Goal: Find specific page/section: Find specific page/section

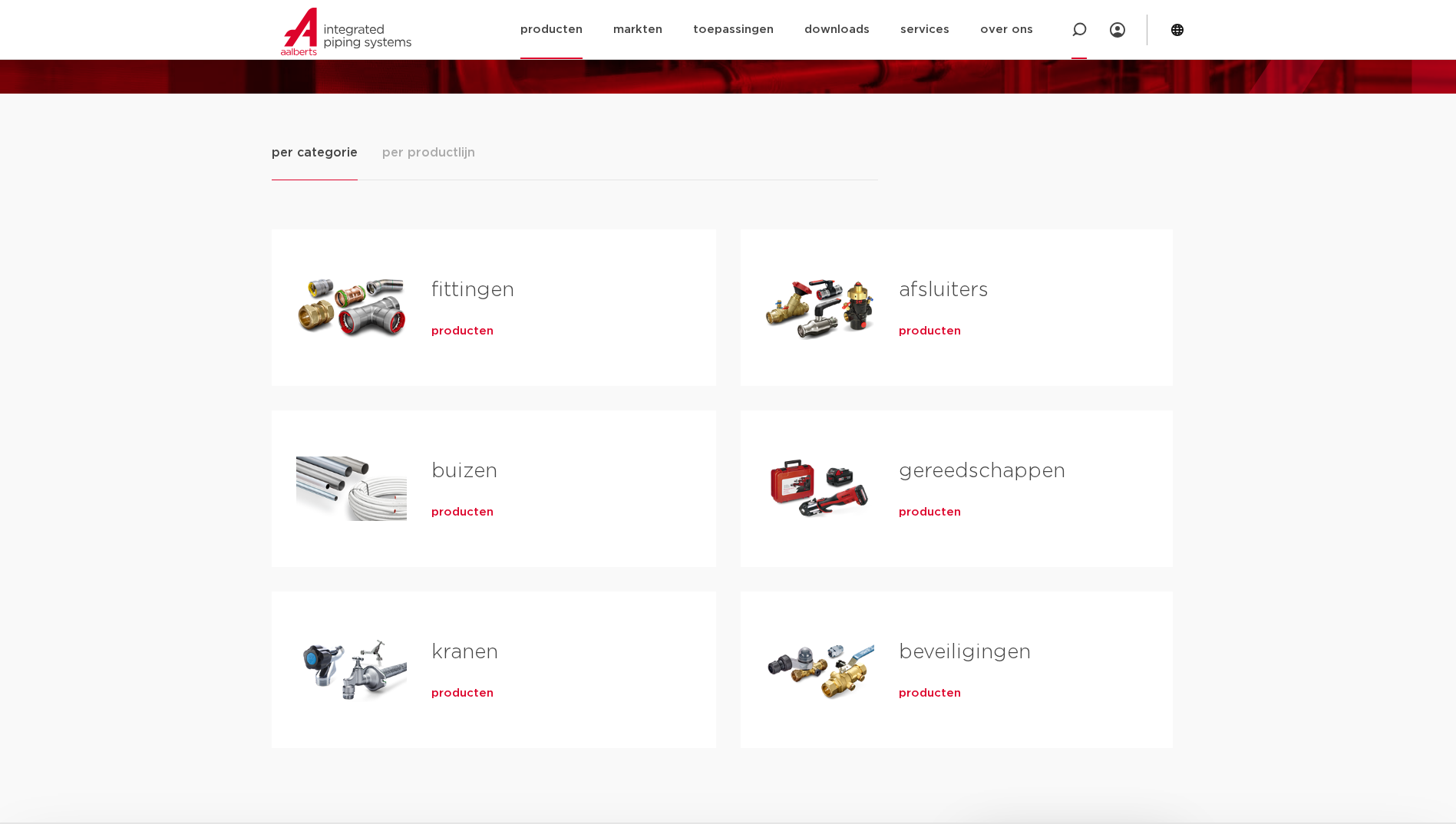
click at [1075, 31] on icon at bounding box center [1079, 30] width 15 height 15
type input "6243G"
click button "Zoeken" at bounding box center [0, 0] width 0 height 0
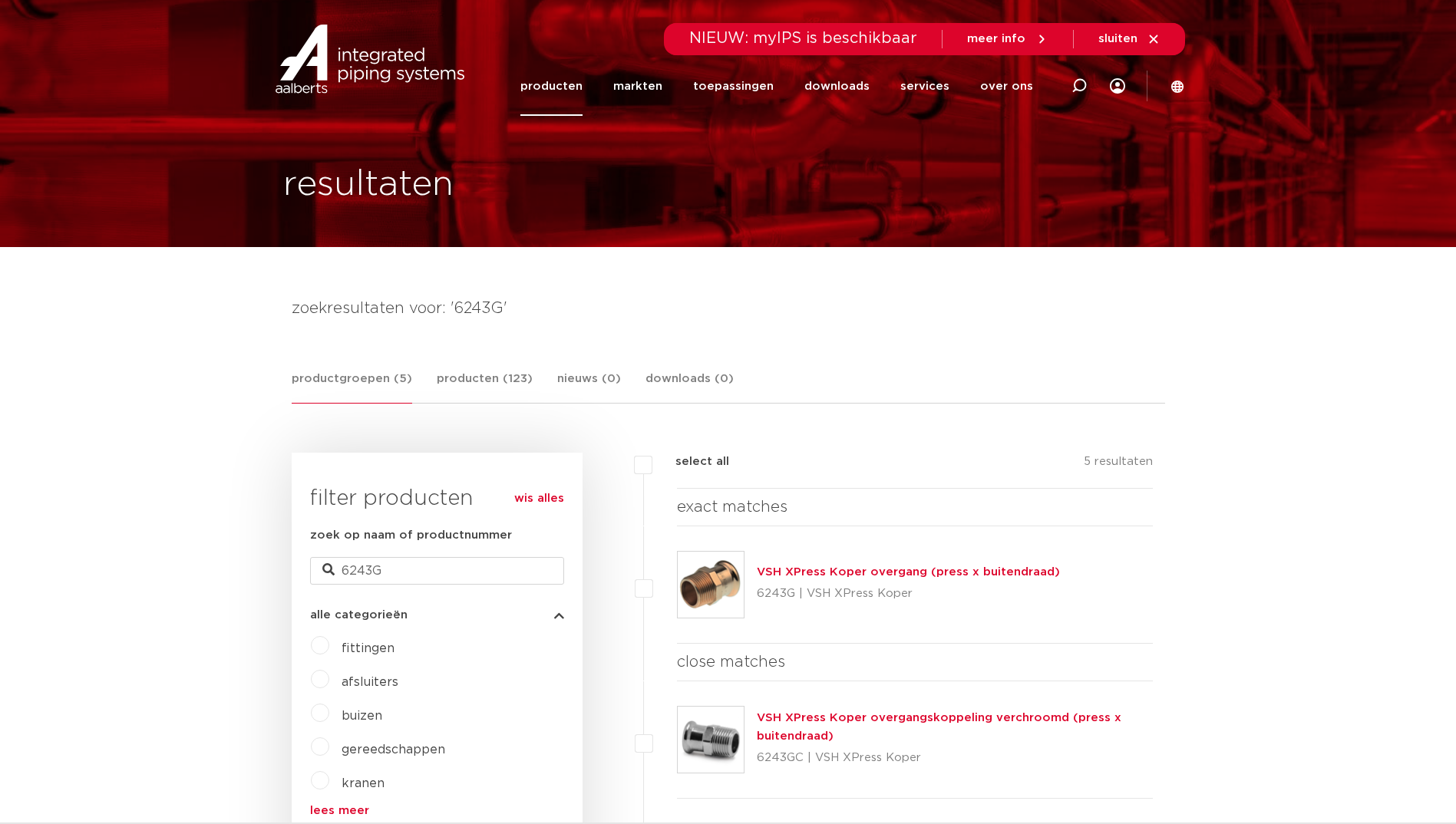
click at [958, 568] on link "VSH XPress Koper overgang (press x buitendraad)" at bounding box center [908, 572] width 303 height 12
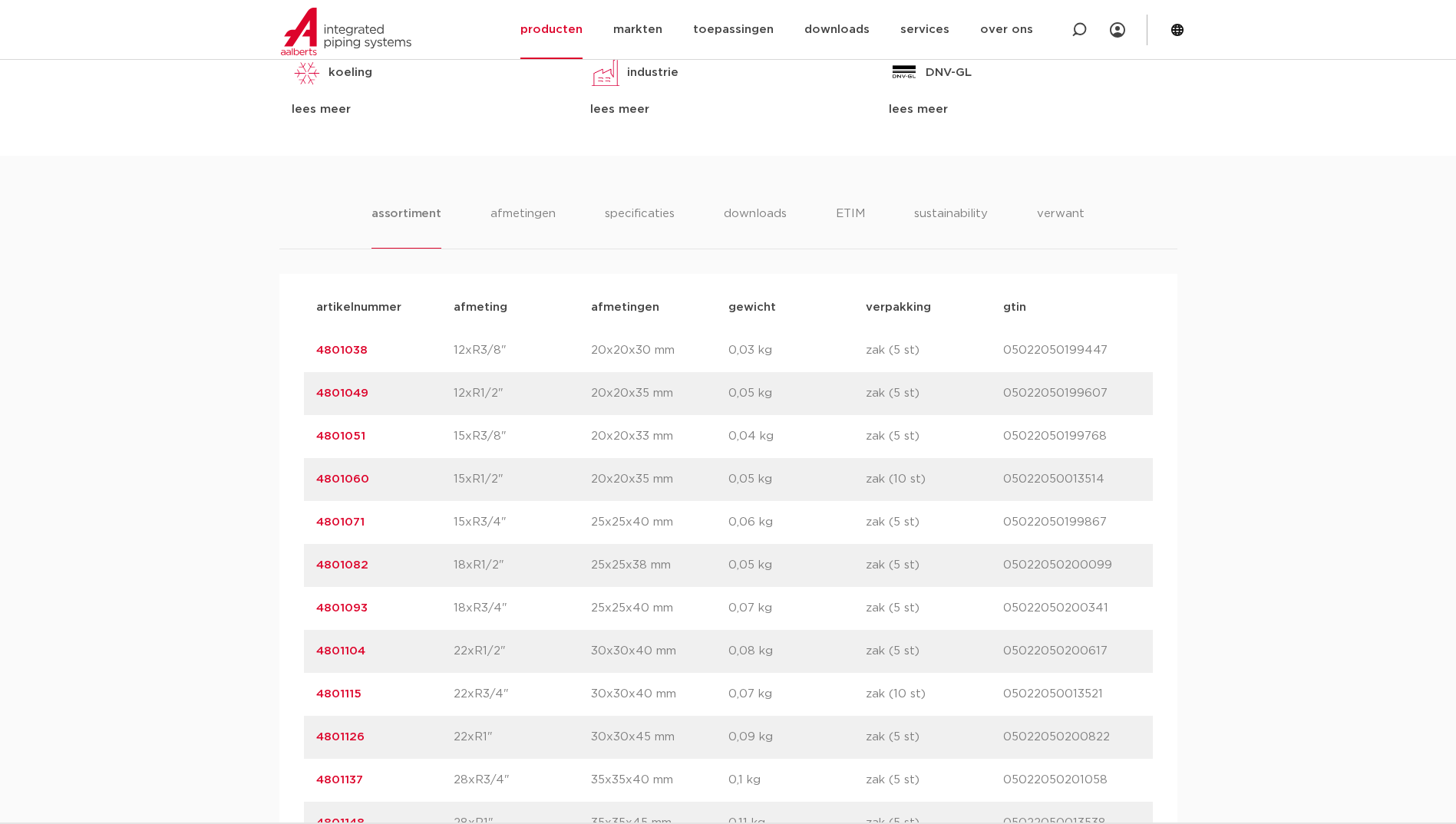
scroll to position [998, 0]
